Goal: Task Accomplishment & Management: Use online tool/utility

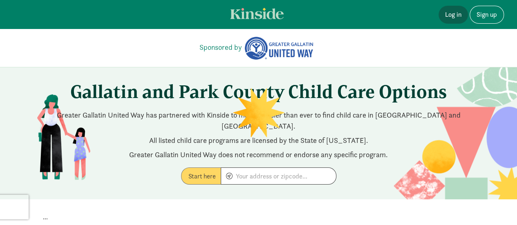
click at [451, 13] on link "Log in" at bounding box center [453, 15] width 29 height 18
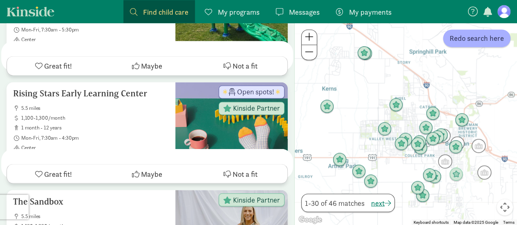
scroll to position [656, 0]
